Goal: Check status

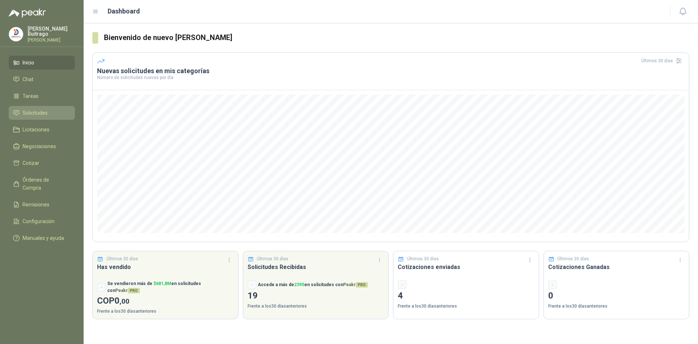
click at [36, 111] on span "Solicitudes" at bounding box center [35, 113] width 25 height 8
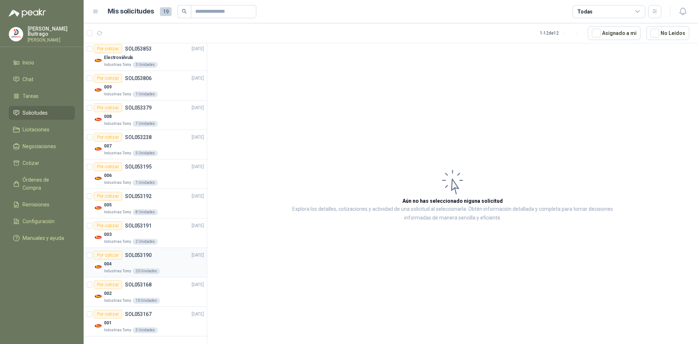
scroll to position [55, 0]
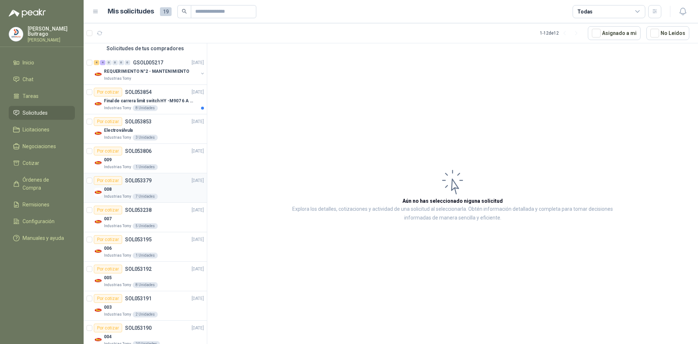
click at [176, 188] on div "008" at bounding box center [154, 189] width 100 height 9
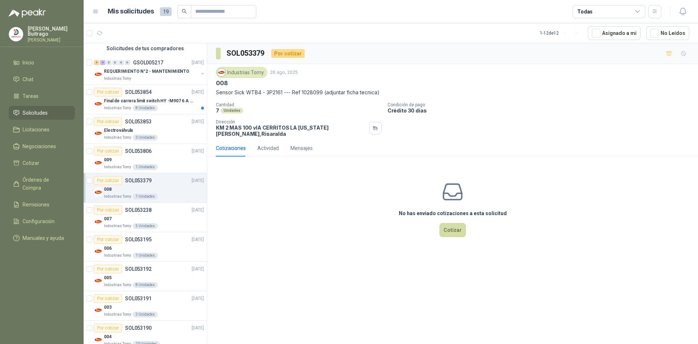
click at [672, 120] on div "Cantidad 7 Unidades Condición de pago Crédito 30 días Dirección KM 2 MAS 100 vI…" at bounding box center [452, 119] width 473 height 35
click at [116, 161] on div "009" at bounding box center [154, 159] width 100 height 9
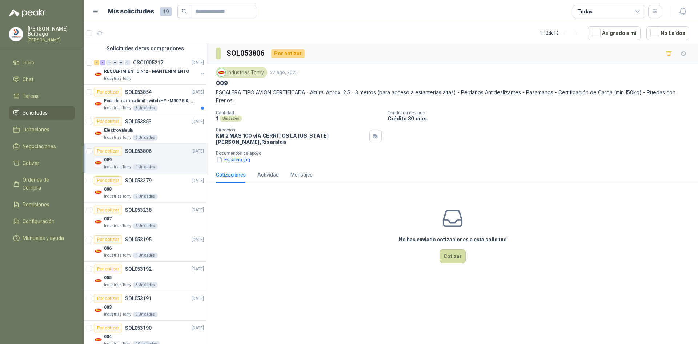
click at [30, 306] on menu "[PERSON_NAME] [PERSON_NAME] Inicio Chat Tareas Solicitudes Licitaciones Negocia…" at bounding box center [42, 172] width 84 height 344
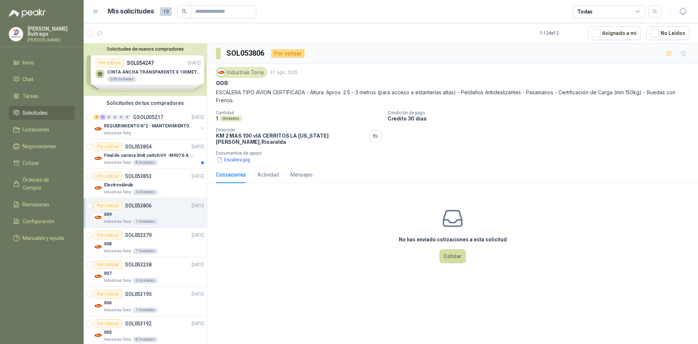
click at [160, 63] on div "Solicitudes de nuevos compradores Por cotizar SOL054247 [DATE] CINTA ANCHA TRAN…" at bounding box center [145, 69] width 123 height 53
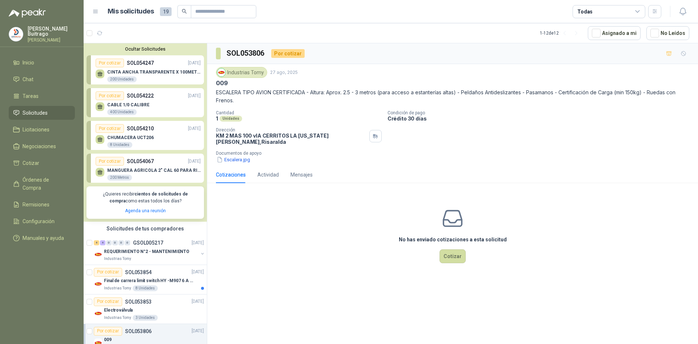
click at [112, 62] on div "Por cotizar" at bounding box center [110, 63] width 28 height 9
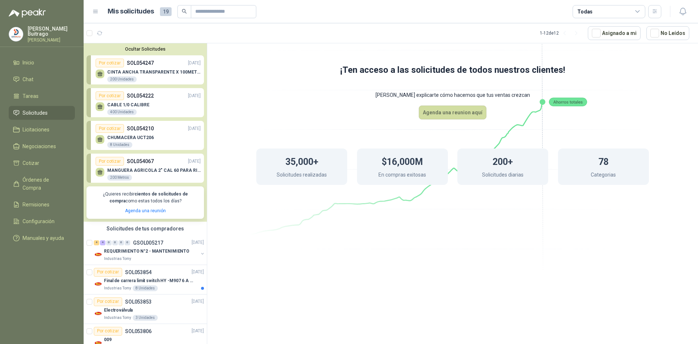
click at [414, 168] on h1 "$16,000M" at bounding box center [402, 161] width 41 height 16
click at [568, 102] on icon at bounding box center [567, 101] width 29 height 3
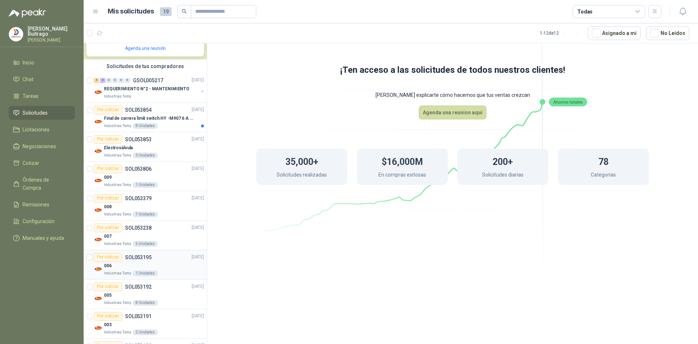
scroll to position [182, 0]
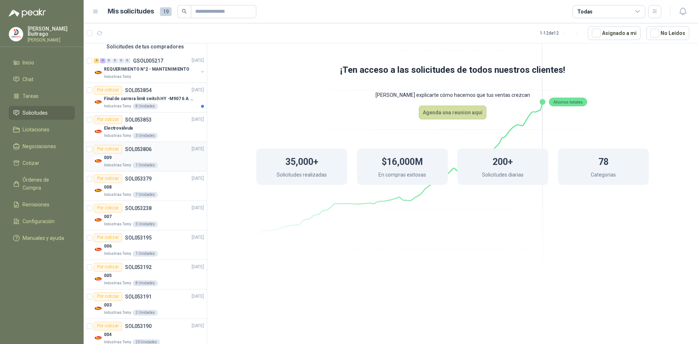
click at [147, 155] on div "009" at bounding box center [154, 157] width 100 height 9
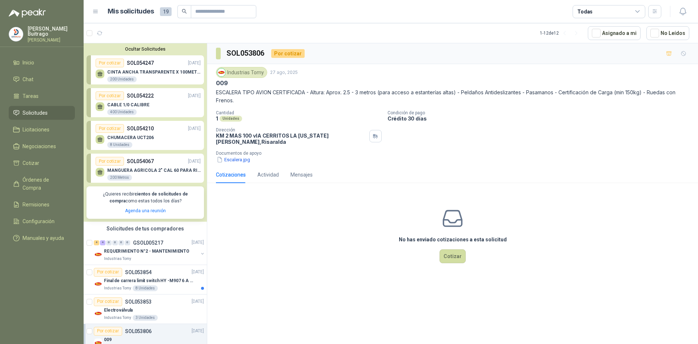
click at [116, 161] on div "Por cotizar" at bounding box center [110, 161] width 28 height 9
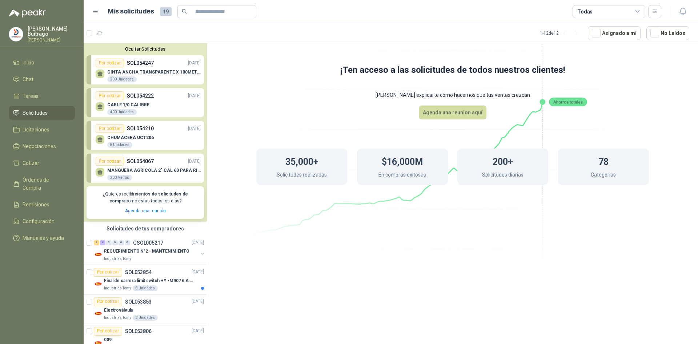
click at [154, 167] on div "MANGUERA AGRICOLA 2" CAL 60 PARA RIEGO 200 Metros" at bounding box center [148, 172] width 105 height 15
click at [119, 177] on div "200 Metros" at bounding box center [119, 178] width 25 height 6
click at [101, 172] on icon at bounding box center [99, 170] width 5 height 3
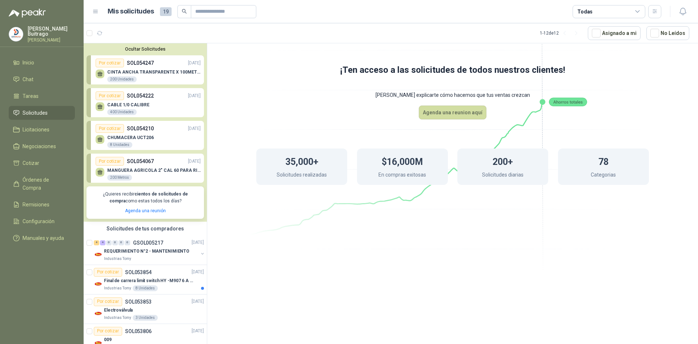
click at [108, 163] on div "Por cotizar" at bounding box center [110, 161] width 28 height 9
drag, startPoint x: 124, startPoint y: 145, endPoint x: 124, endPoint y: 150, distance: 5.1
click at [125, 144] on div "8 Unidades" at bounding box center [119, 145] width 25 height 6
